Goal: Information Seeking & Learning: Learn about a topic

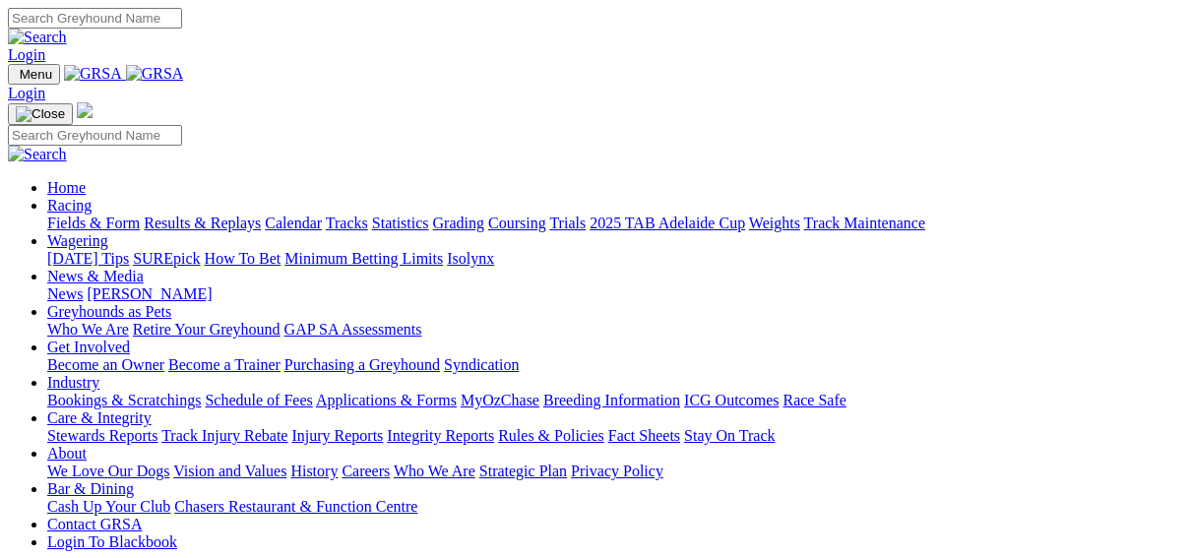
scroll to position [106, 0]
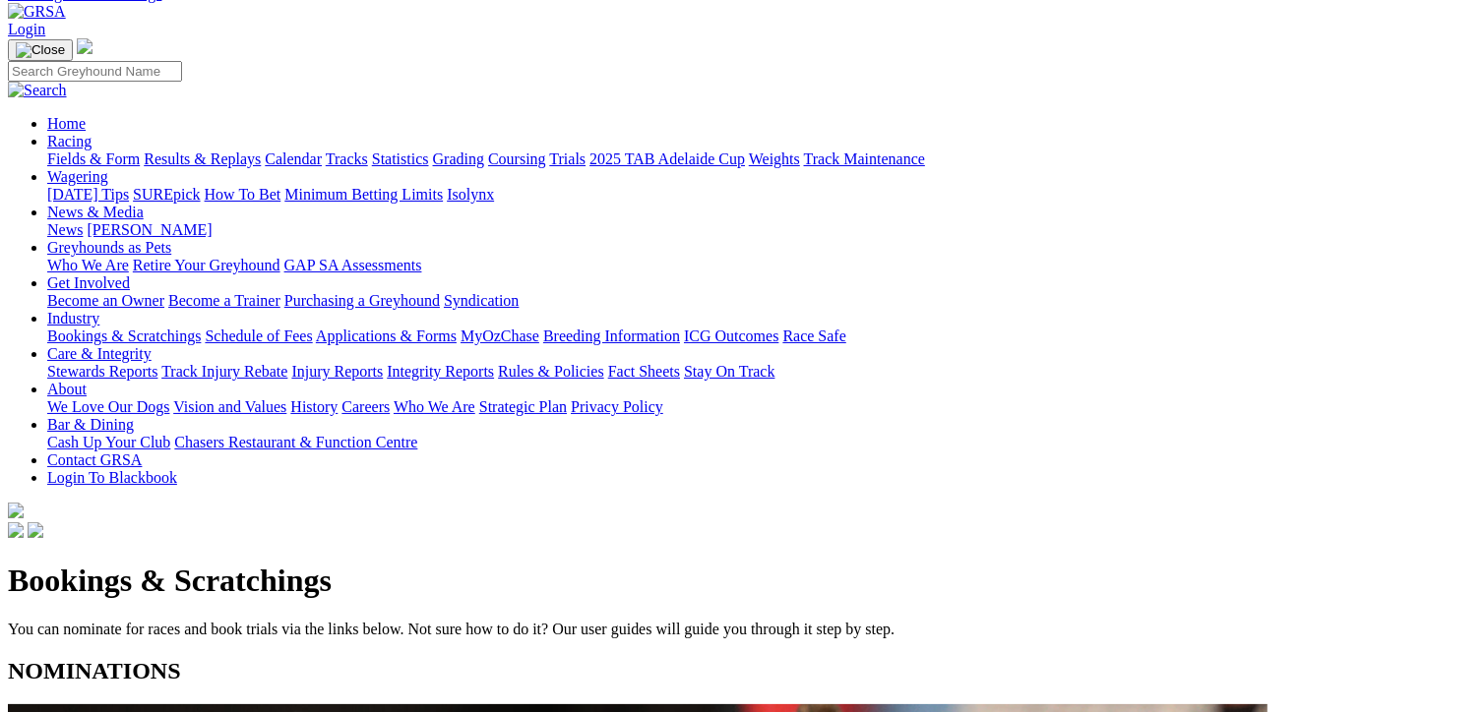
scroll to position [197, 0]
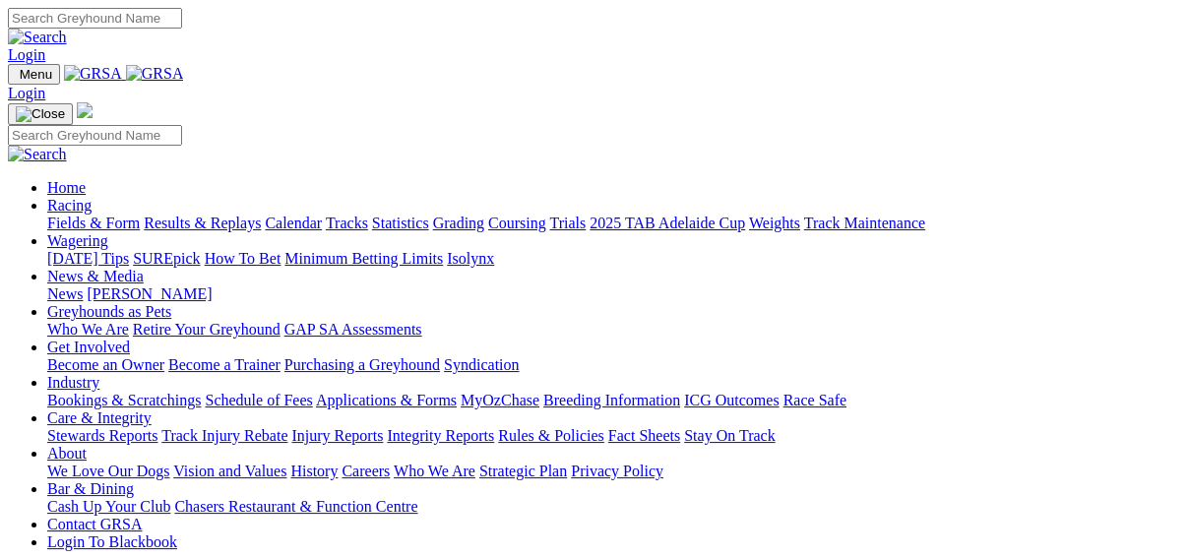
click at [215, 215] on link "Results & Replays" at bounding box center [202, 223] width 117 height 17
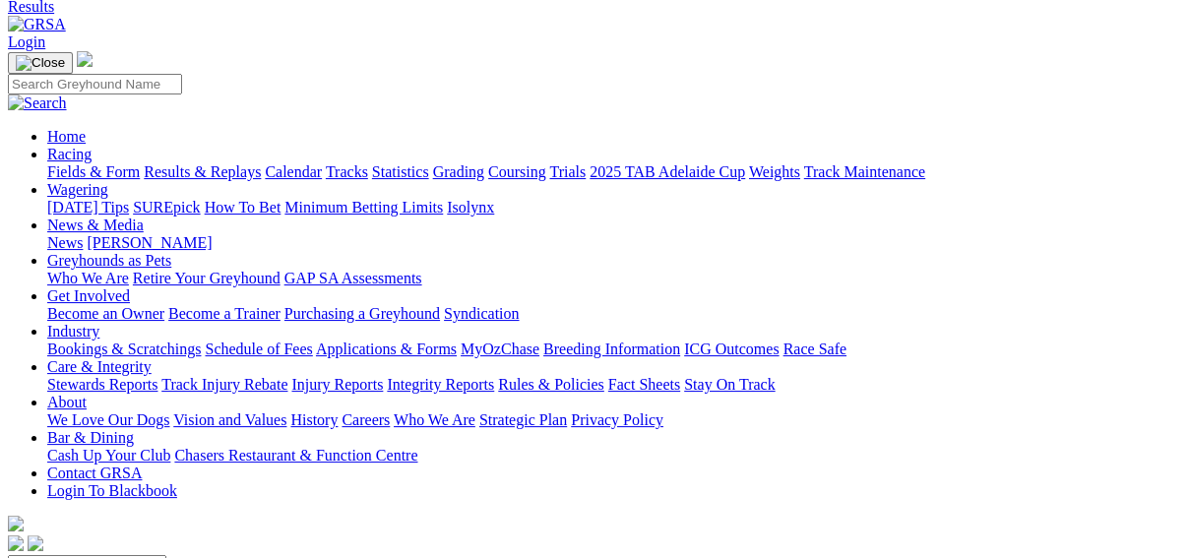
scroll to position [315, 0]
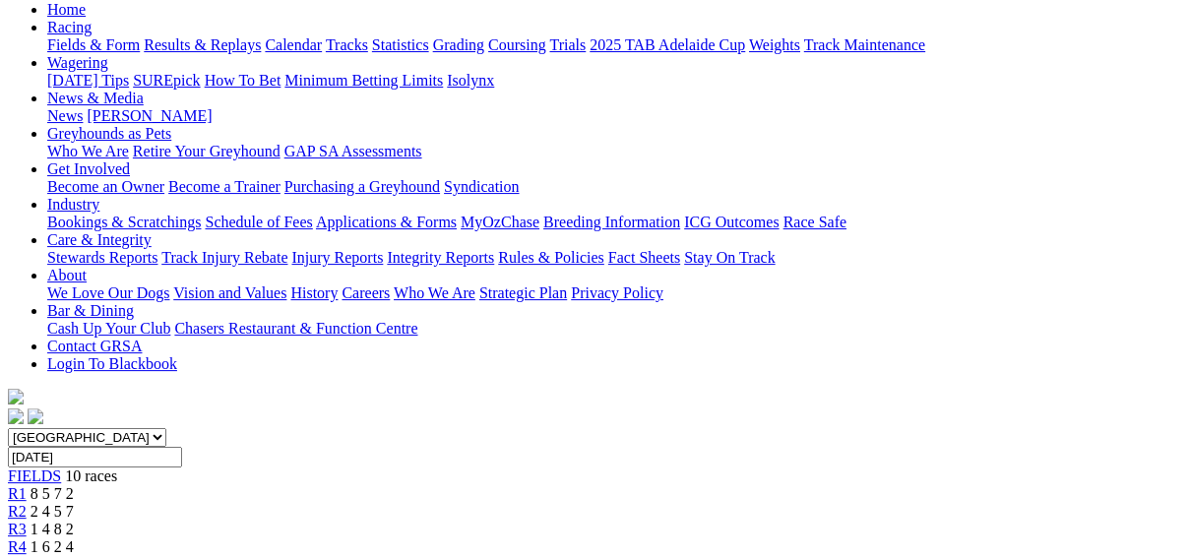
scroll to position [157, 0]
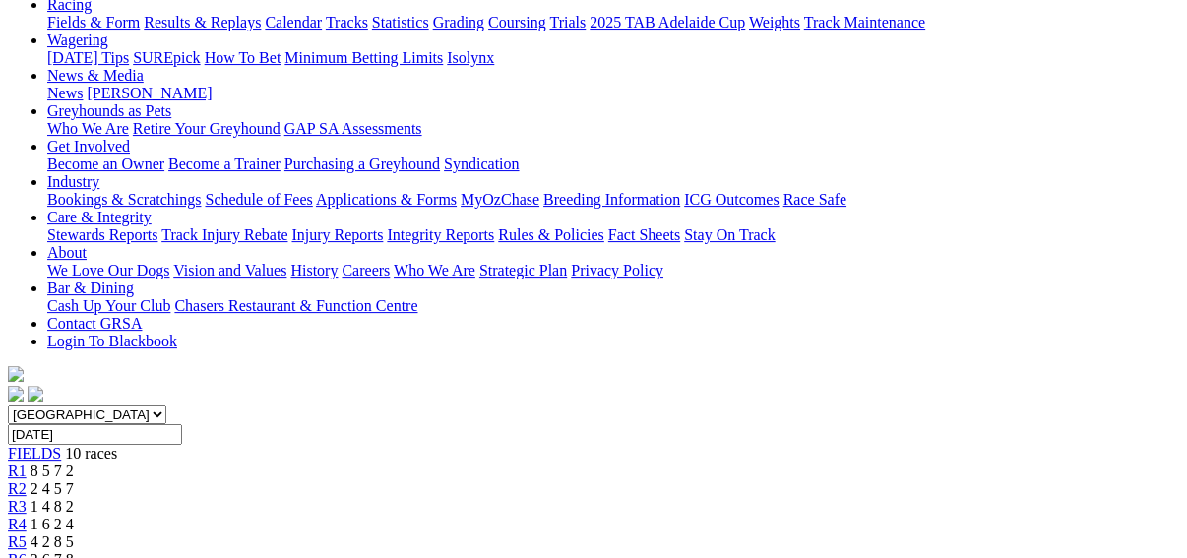
scroll to position [236, 0]
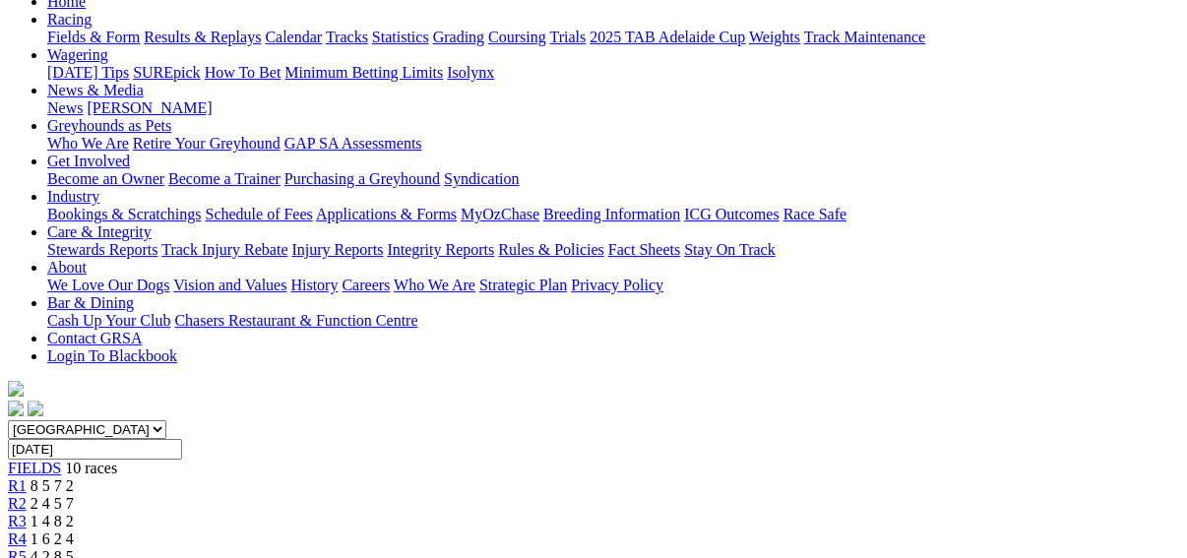
scroll to position [157, 0]
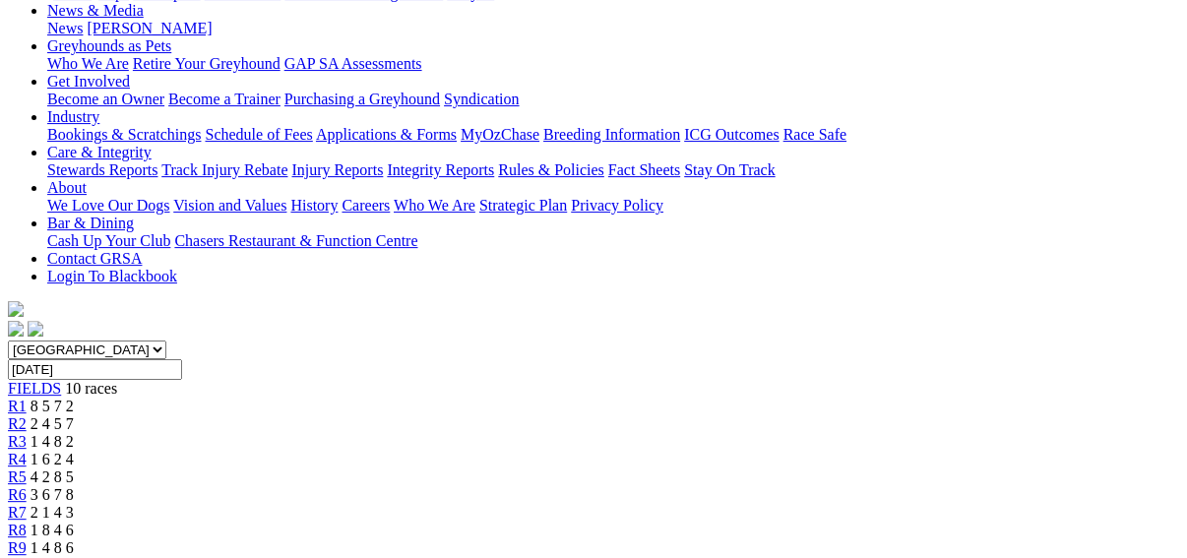
scroll to position [157, 0]
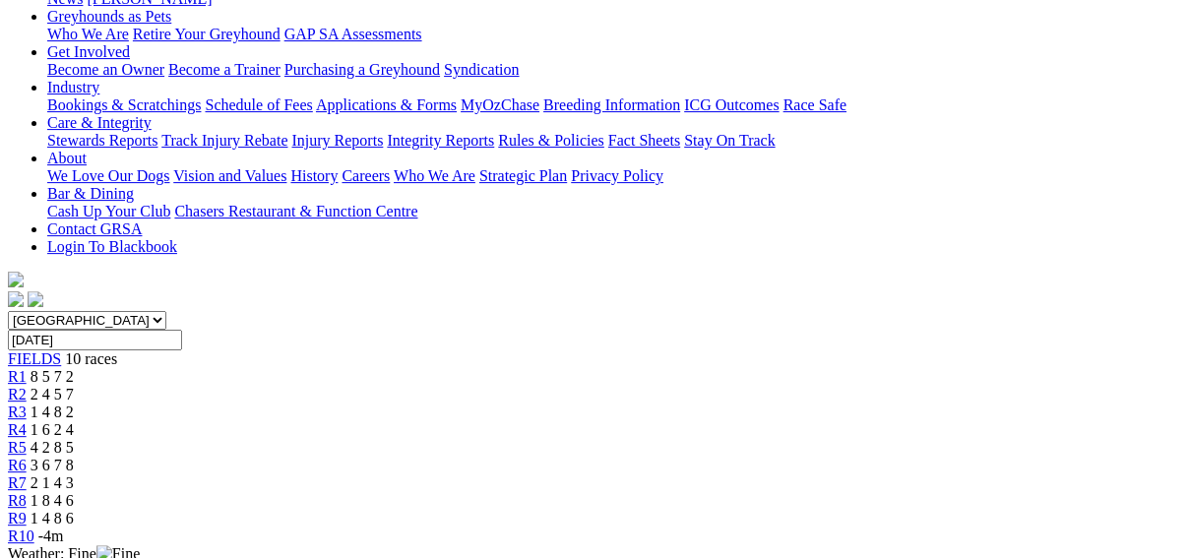
scroll to position [236, 0]
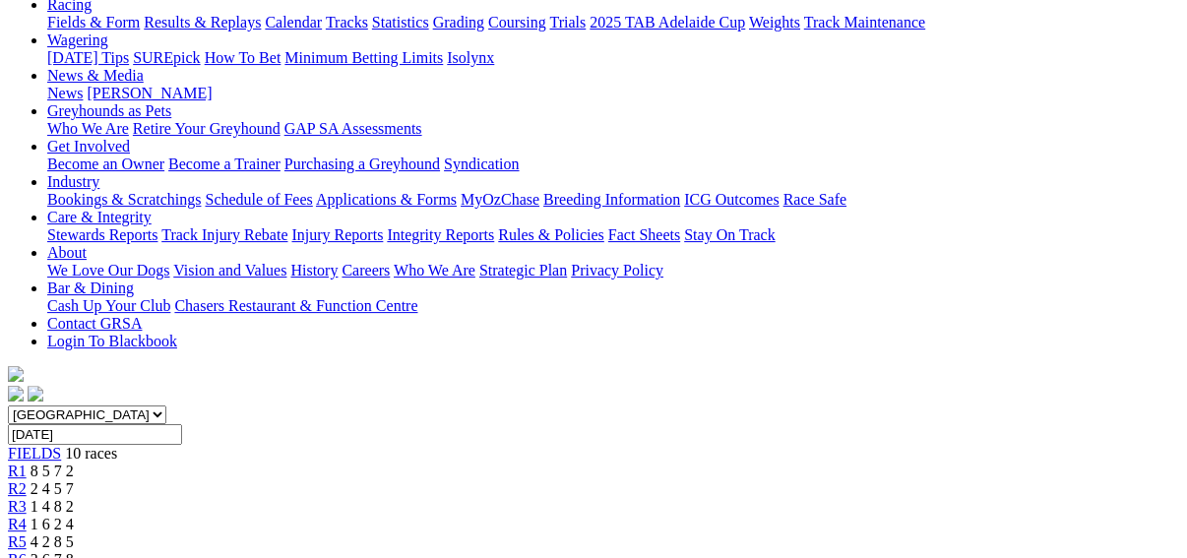
click at [27, 533] on link "R5" at bounding box center [17, 541] width 19 height 17
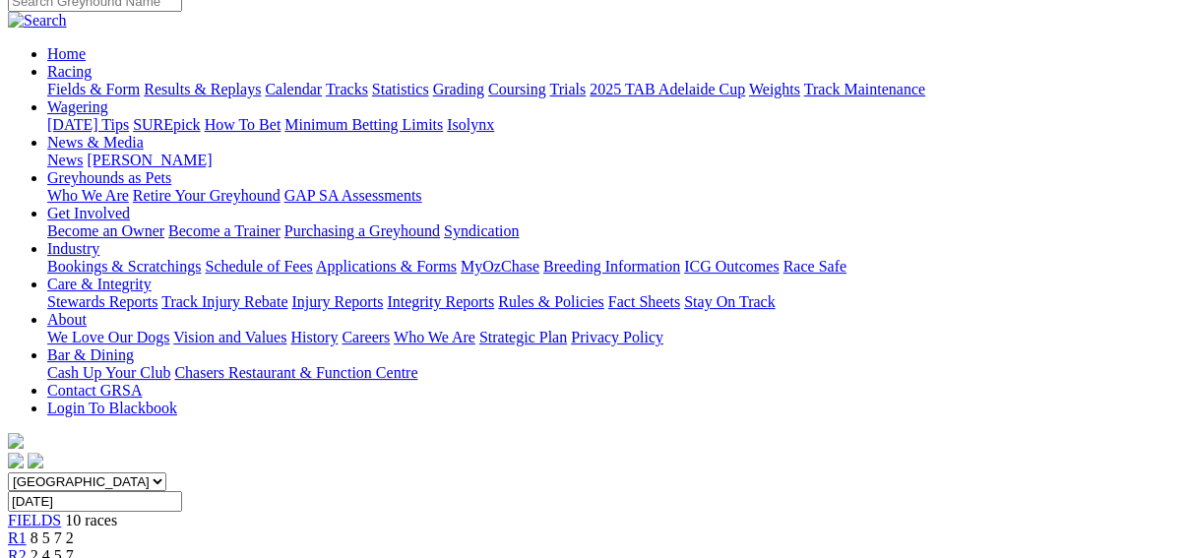
scroll to position [157, 0]
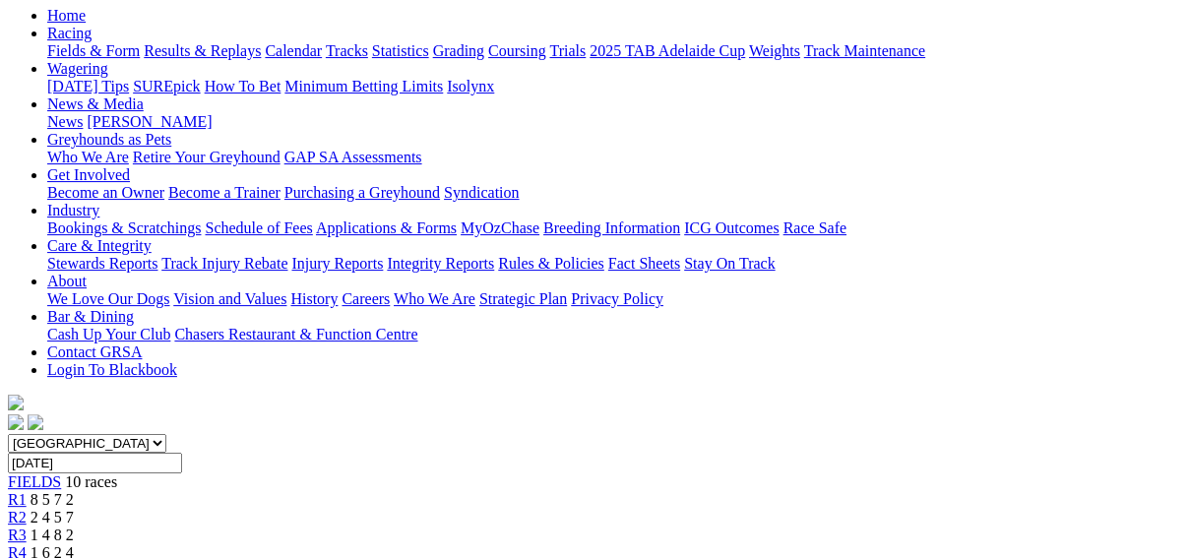
scroll to position [157, 0]
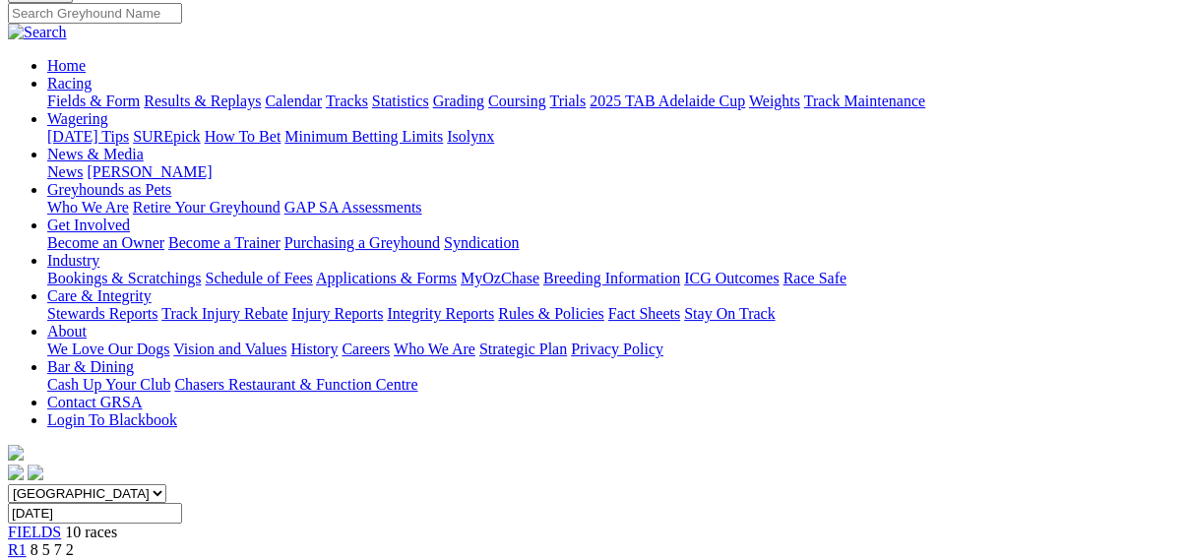
click at [27, 557] on span "R2" at bounding box center [17, 567] width 19 height 17
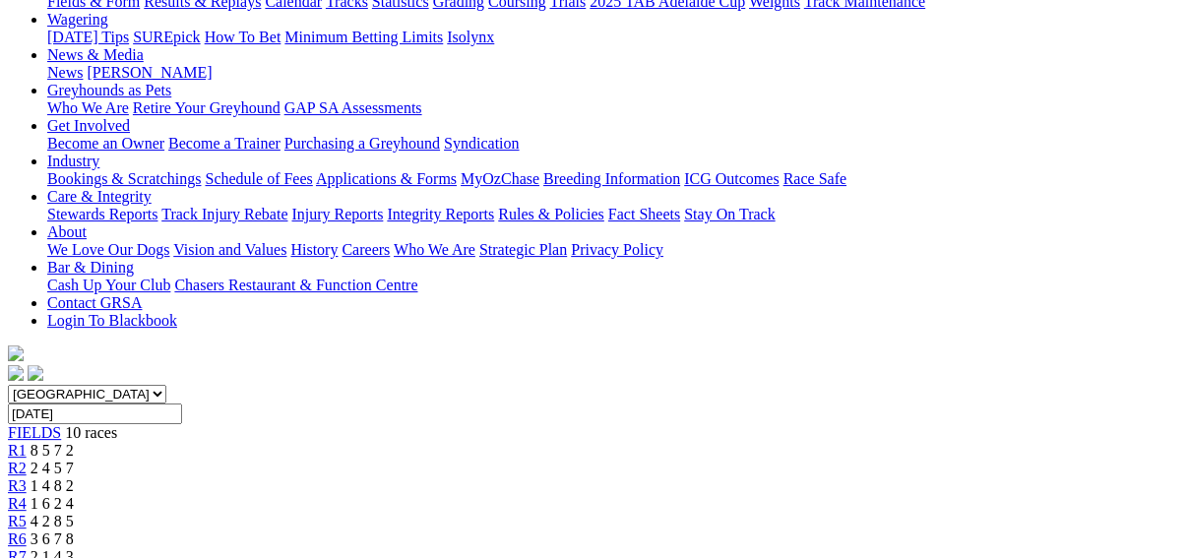
scroll to position [79, 0]
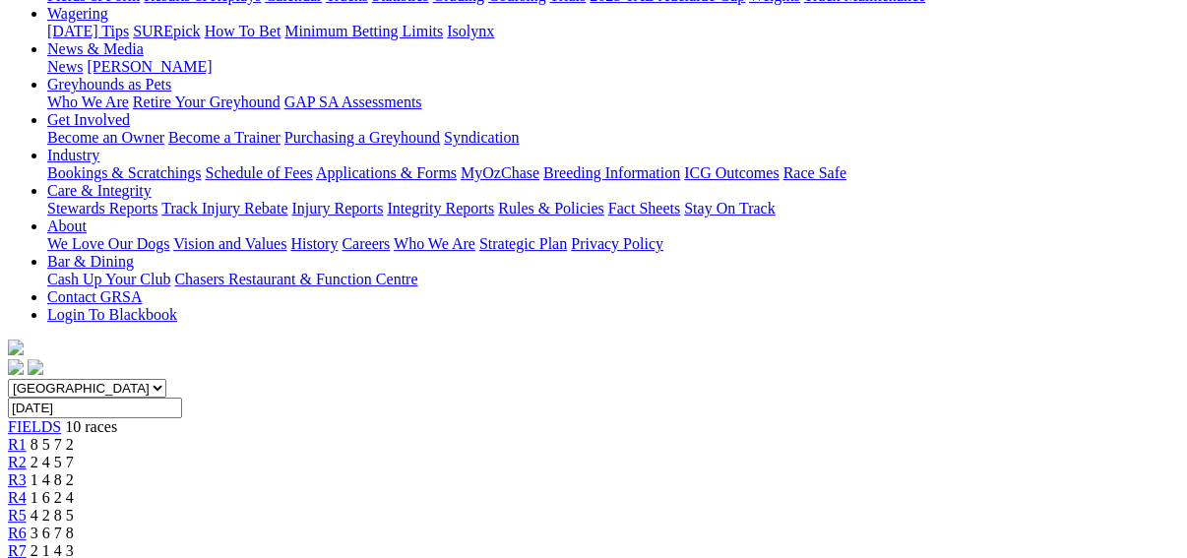
scroll to position [236, 0]
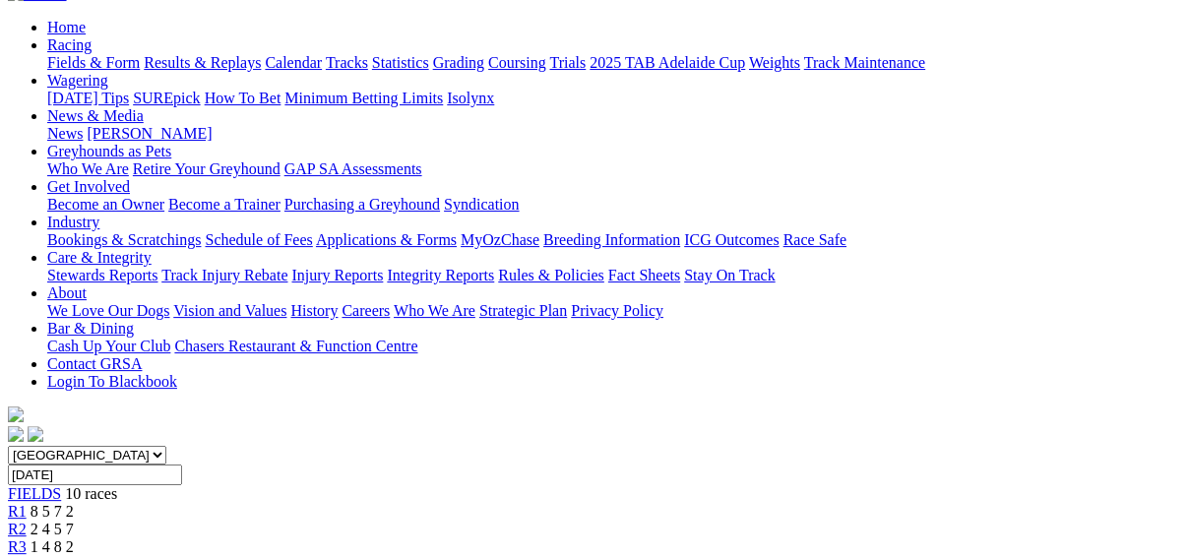
scroll to position [236, 0]
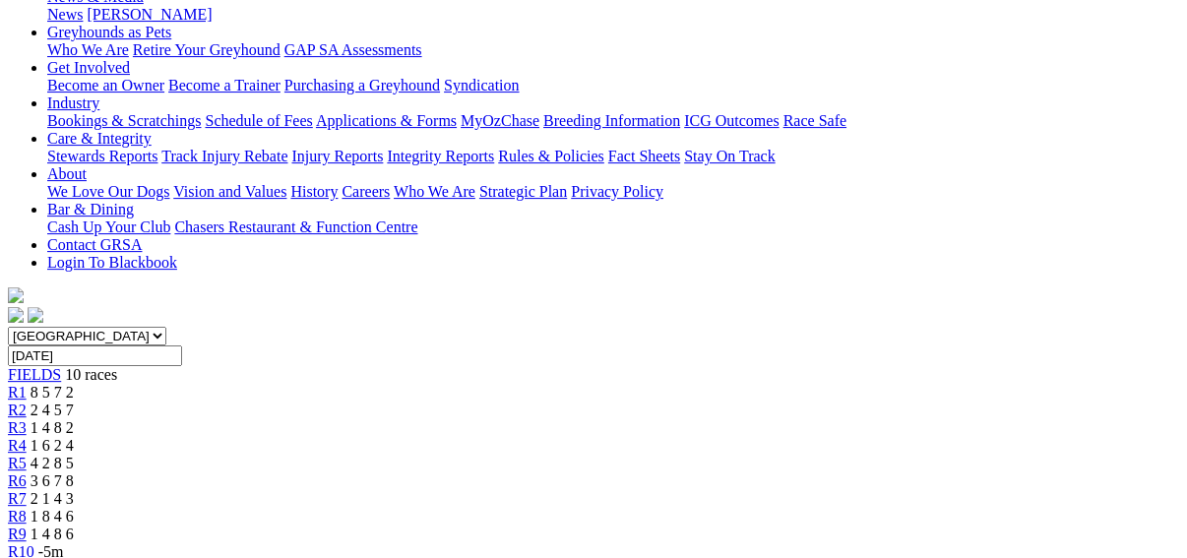
scroll to position [157, 0]
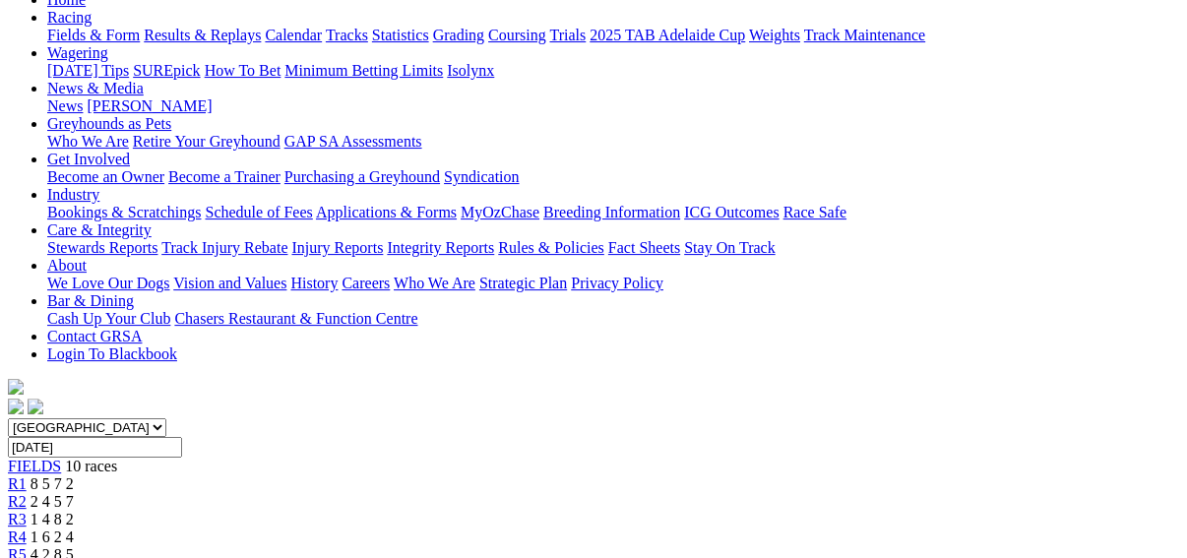
scroll to position [236, 0]
